Goal: Find specific page/section: Find specific page/section

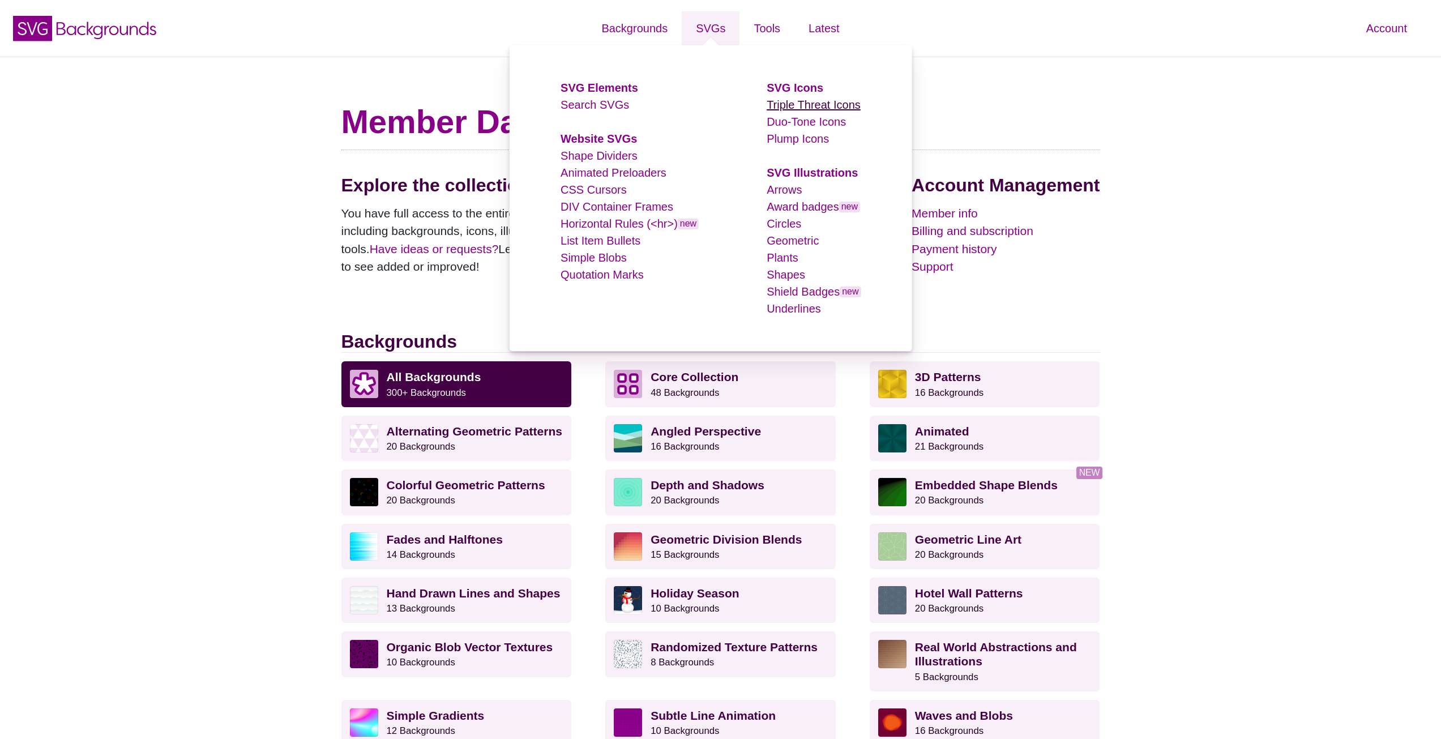
click at [781, 102] on link "Triple Threat Icons" at bounding box center [813, 104] width 94 height 12
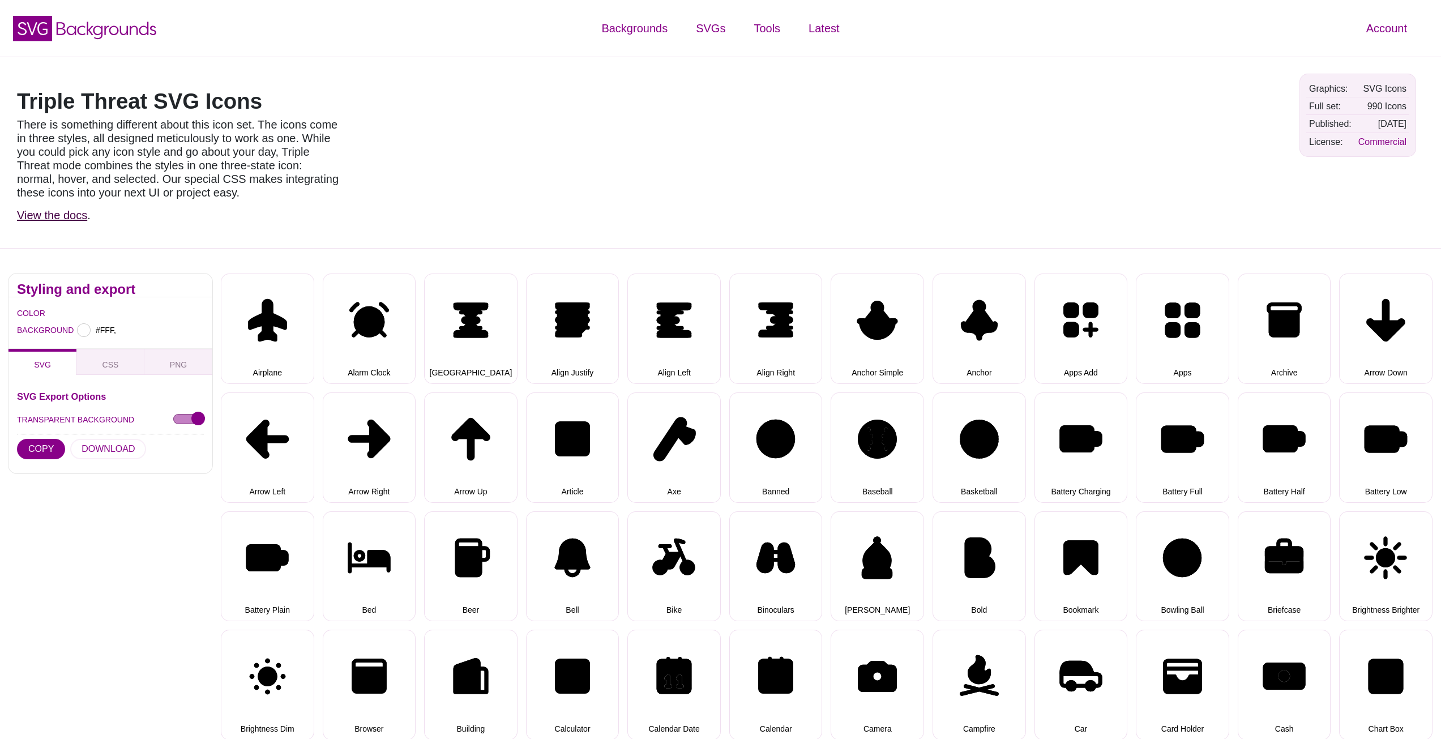
type input "#FFFFFF"
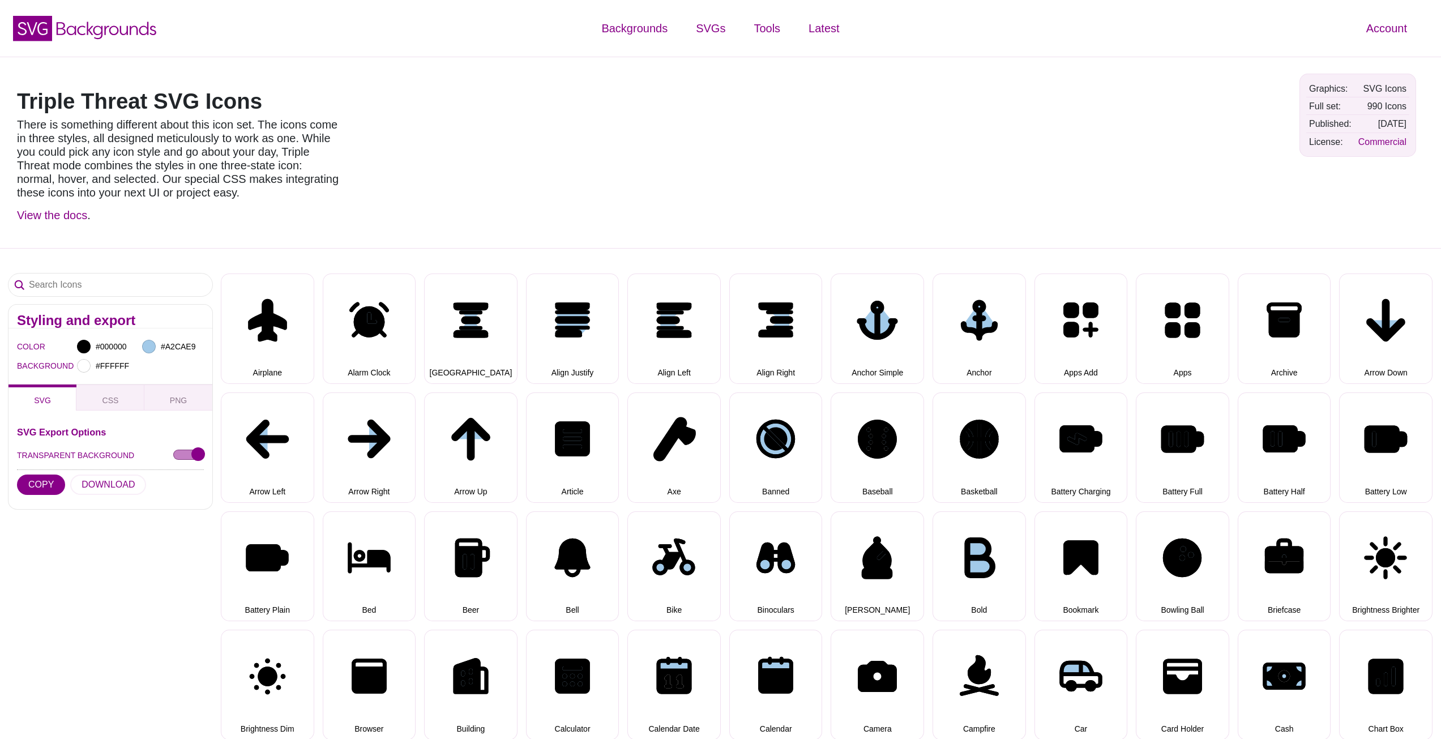
select select "triple threat"
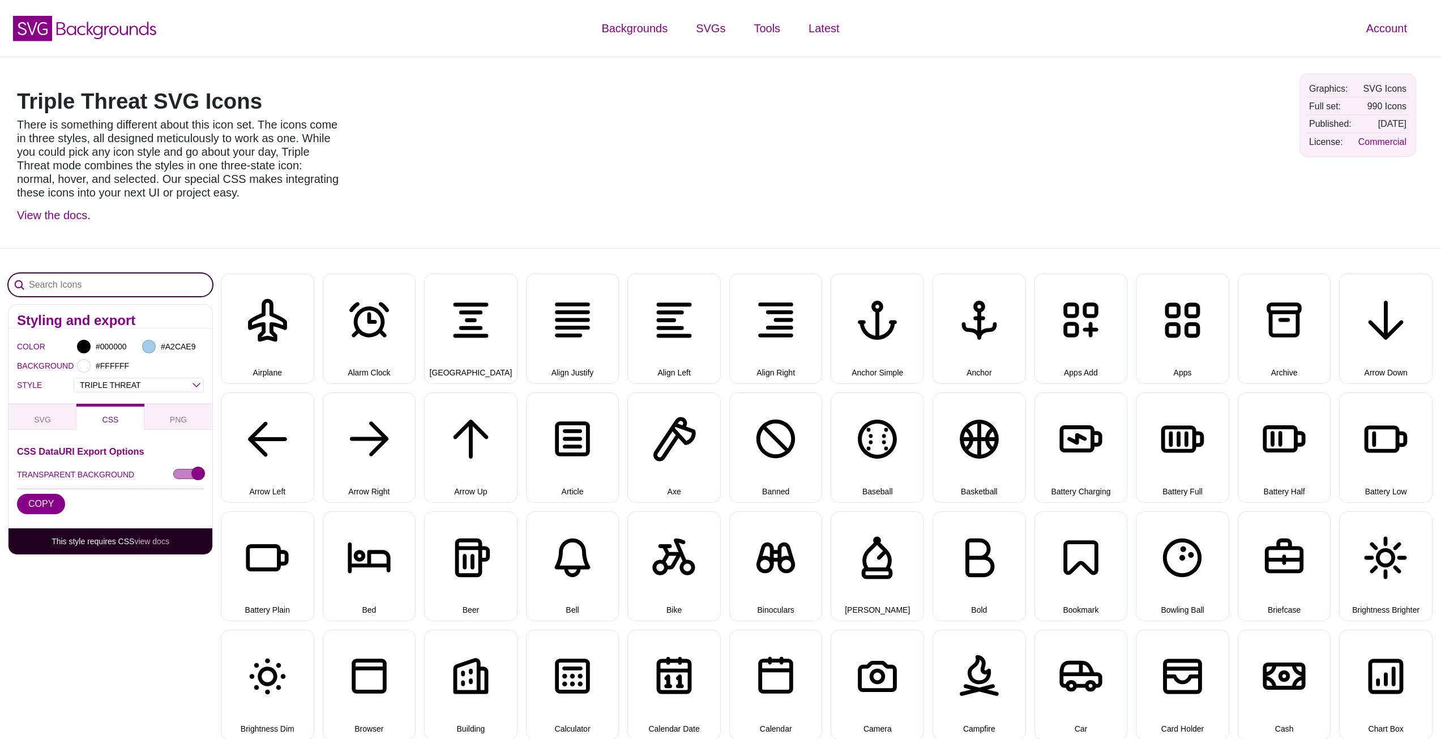
click at [67, 281] on input "Search Icons" at bounding box center [110, 284] width 204 height 23
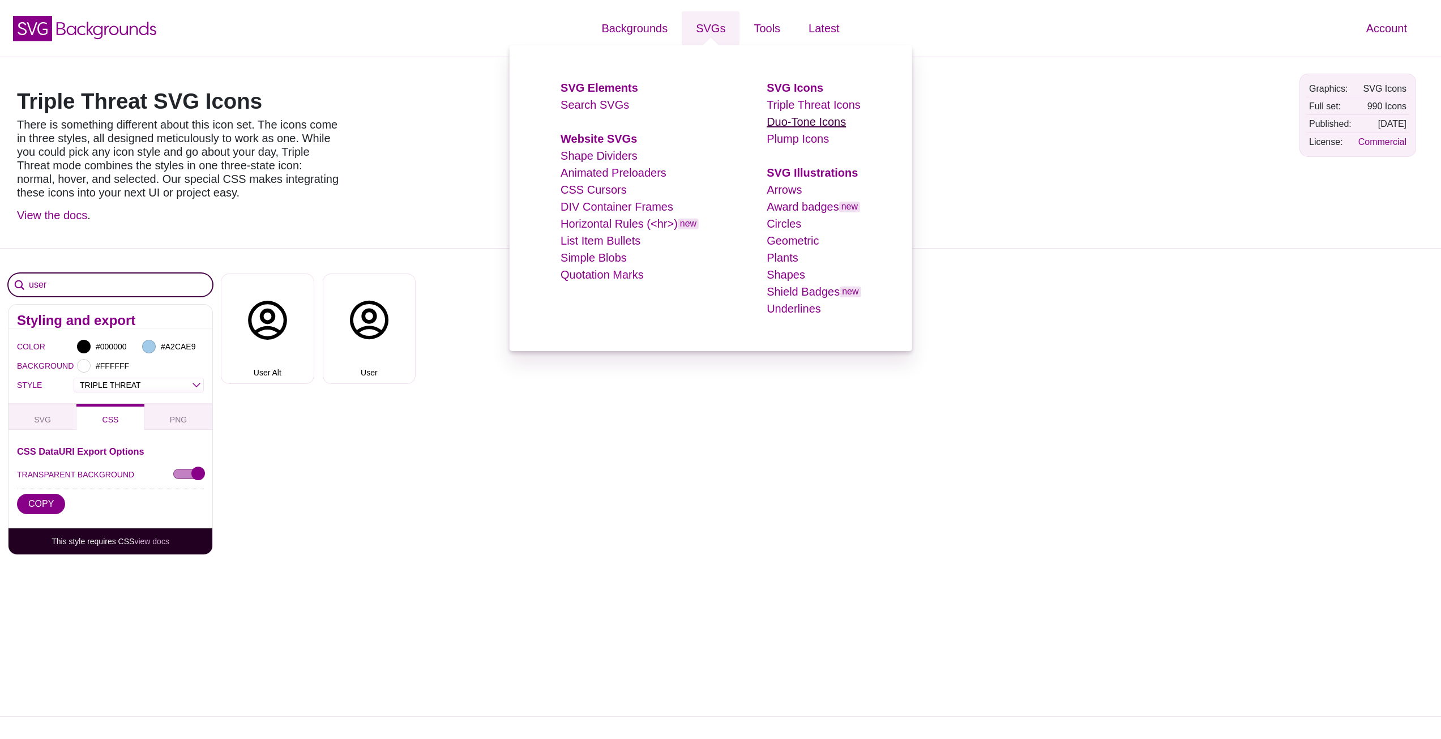
type input "user"
click at [799, 119] on link "Duo-Tone Icons" at bounding box center [805, 121] width 79 height 12
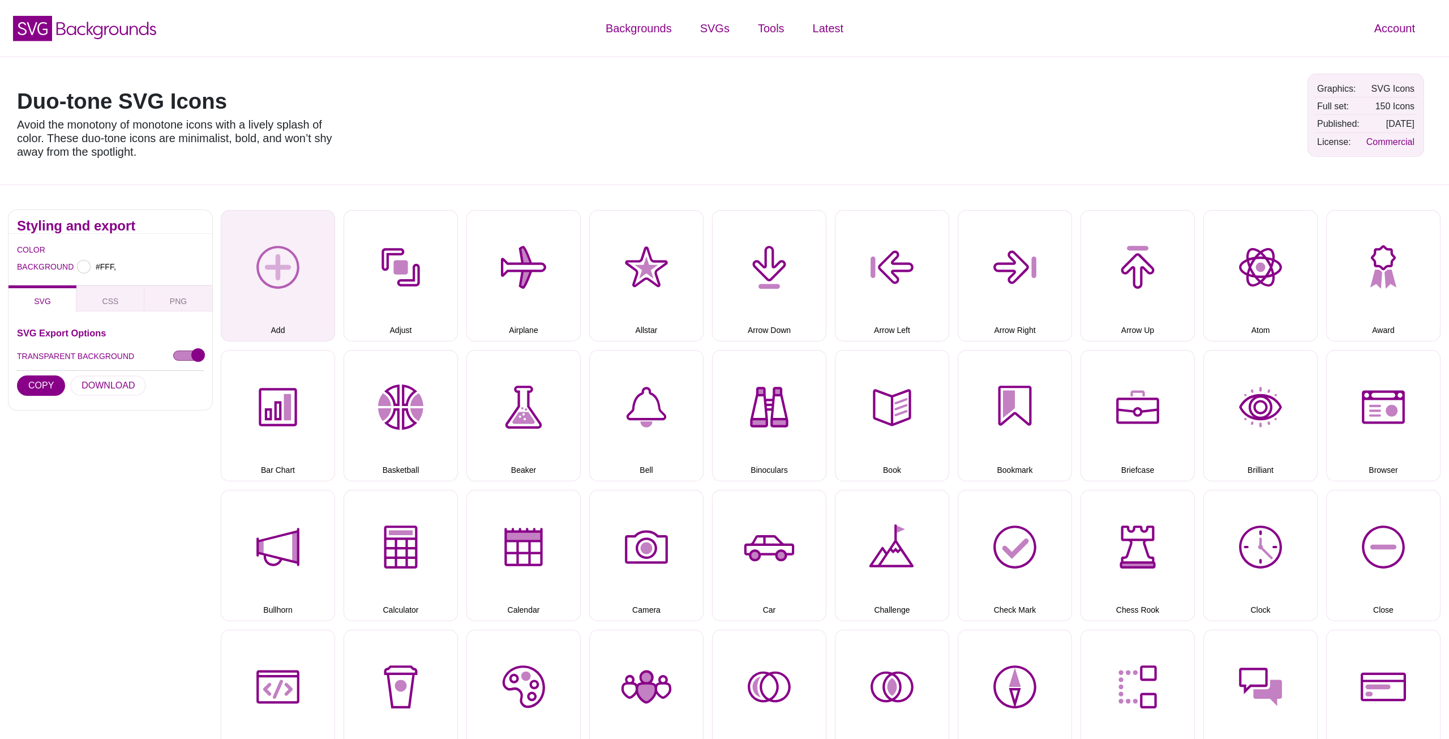
type input "#FFFFFF"
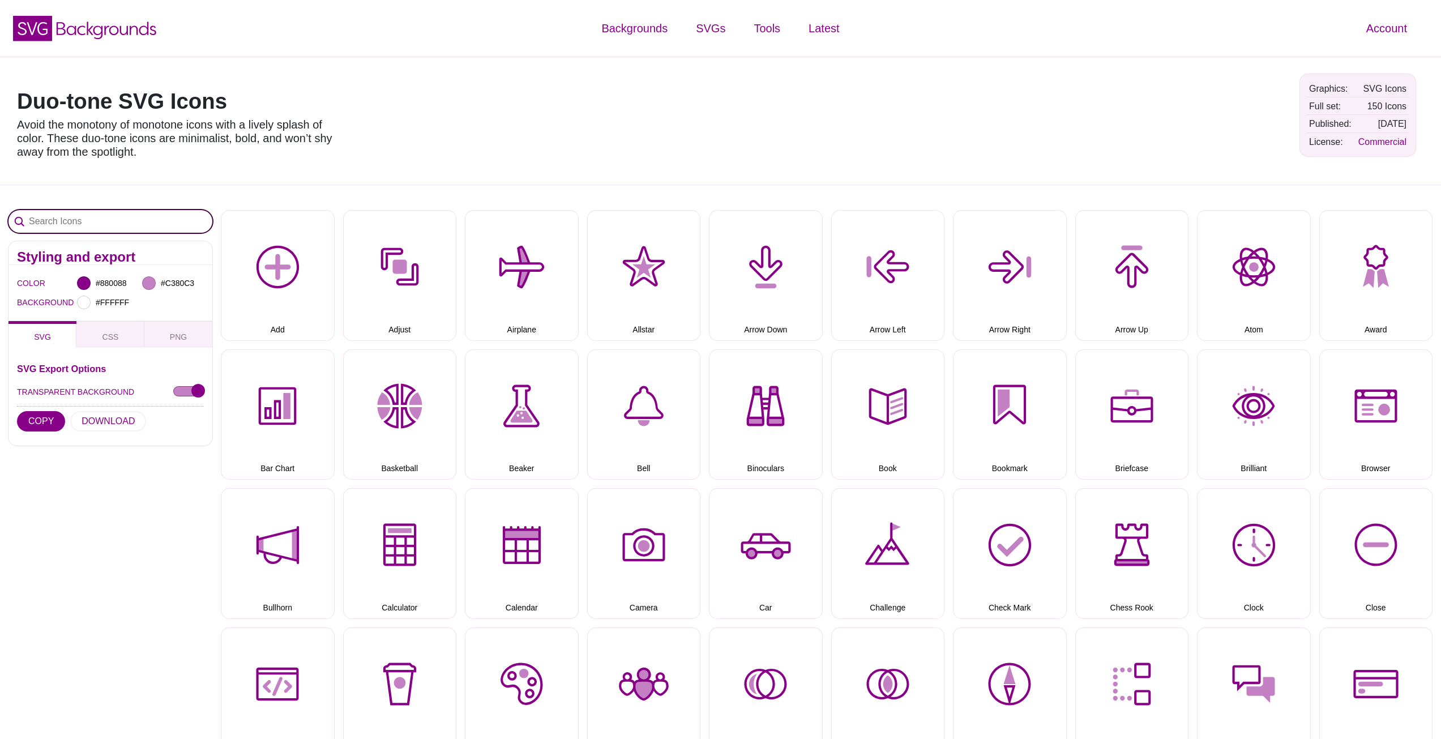
click at [123, 217] on input "Search Icons" at bounding box center [110, 221] width 204 height 23
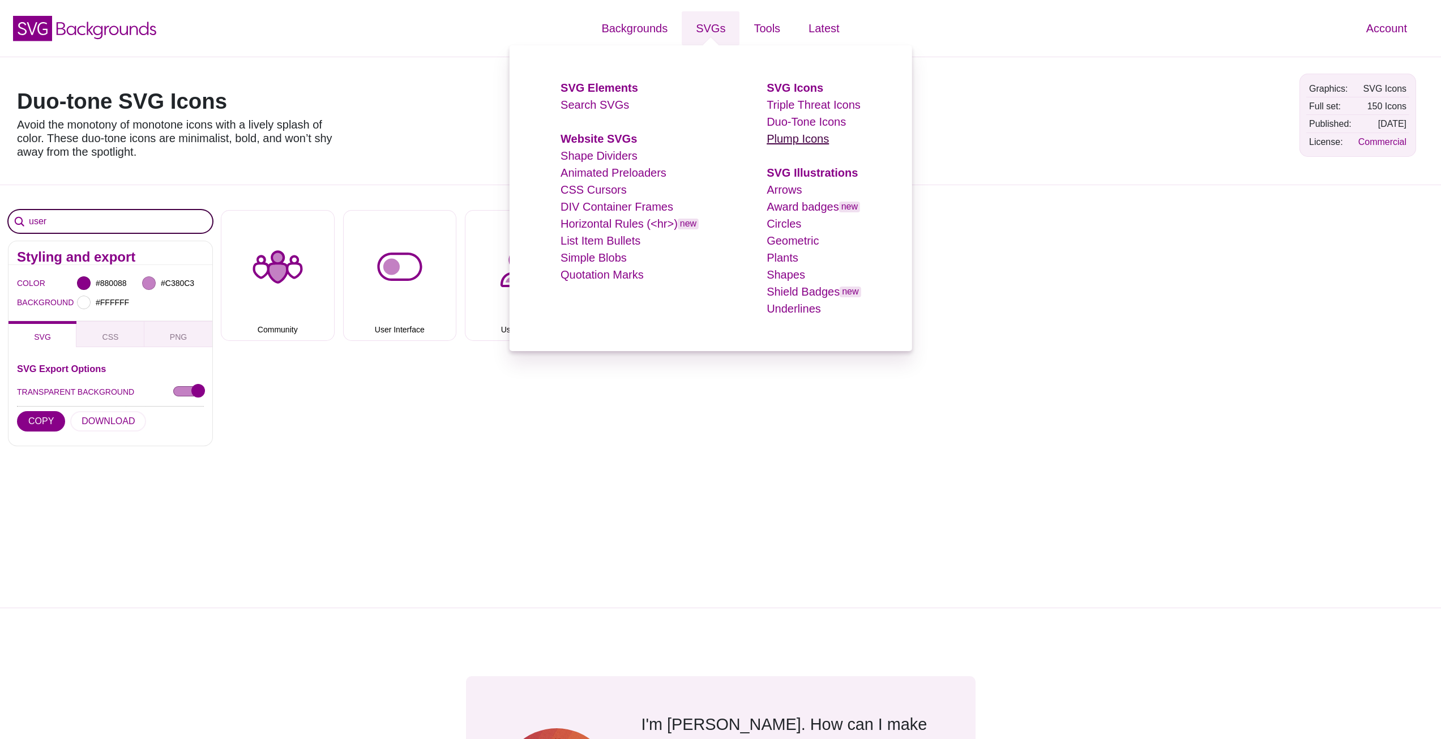
type input "user"
click at [795, 135] on link "Plump Icons" at bounding box center [797, 138] width 62 height 12
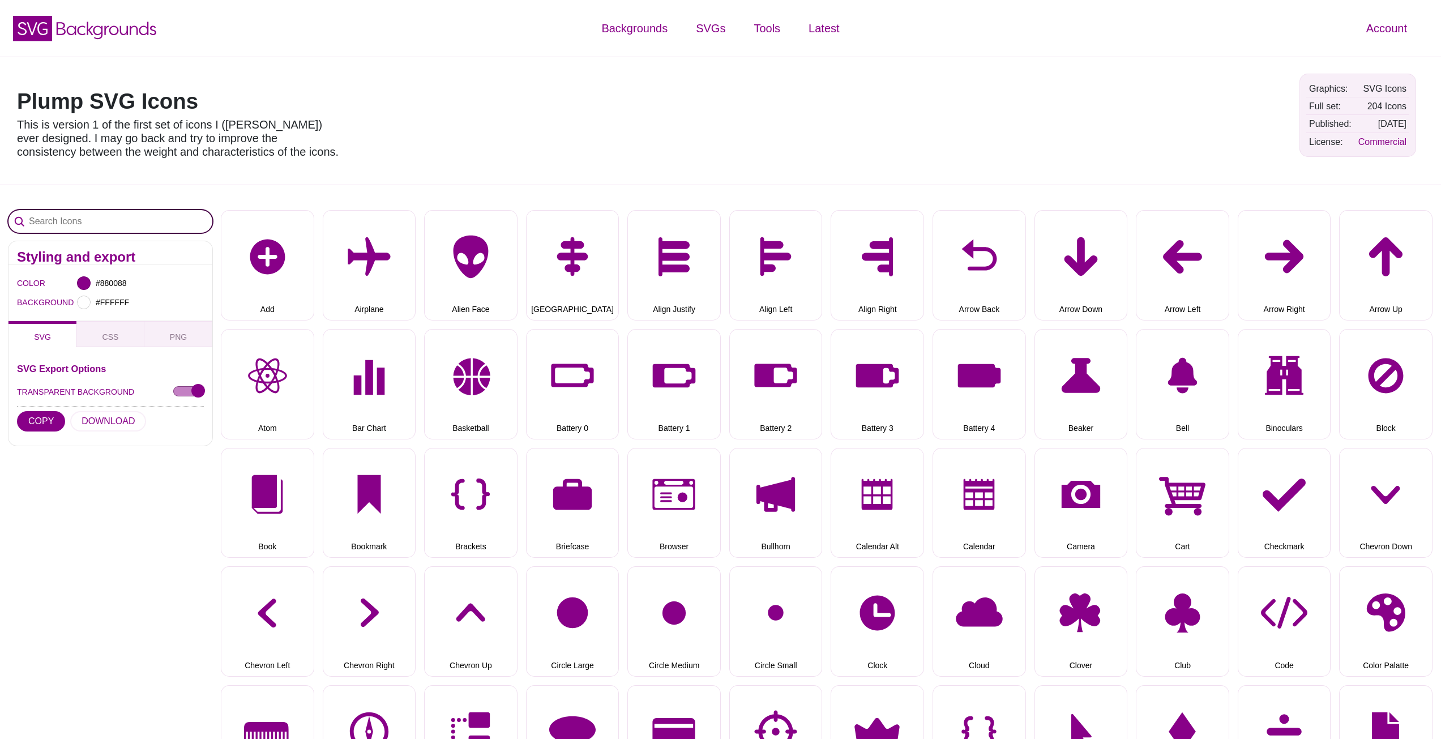
click at [108, 232] on input "Search Icons" at bounding box center [110, 221] width 204 height 23
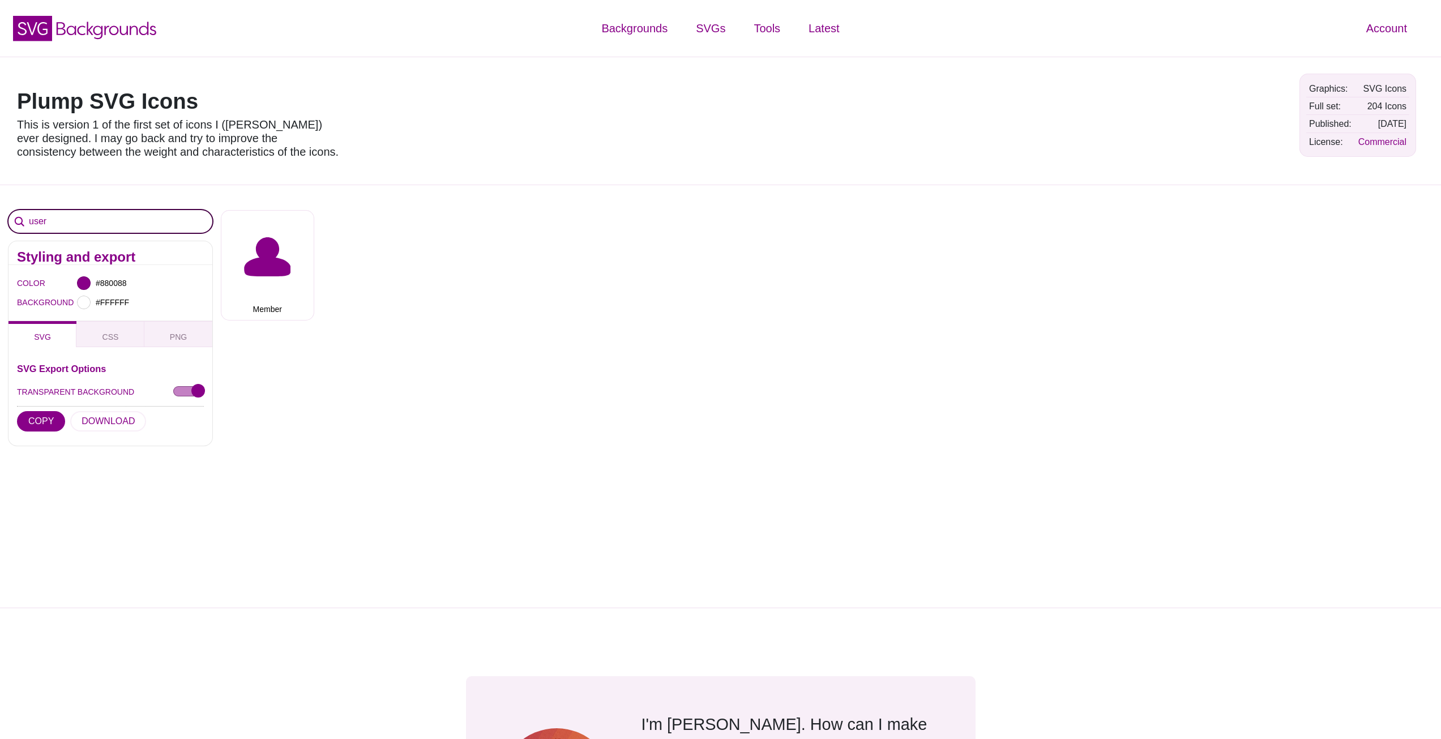
type input "user"
